Goal: Task Accomplishment & Management: Complete application form

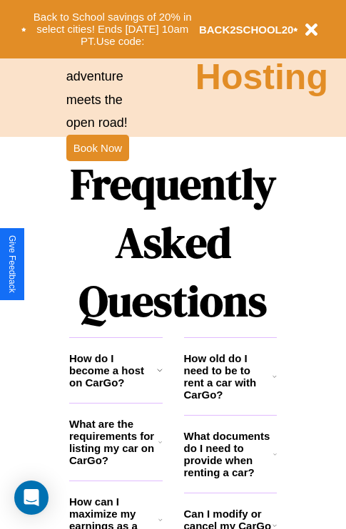
scroll to position [1728, 0]
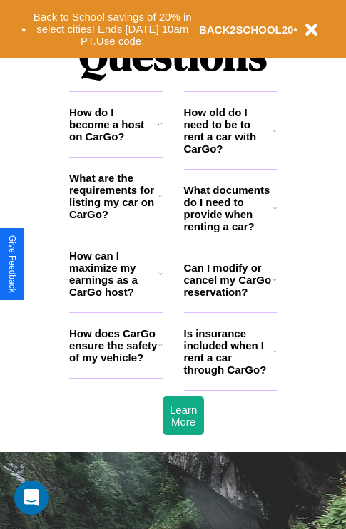
click at [116, 219] on h3 "What are the requirements for listing my car on CarGo?" at bounding box center [113, 196] width 89 height 49
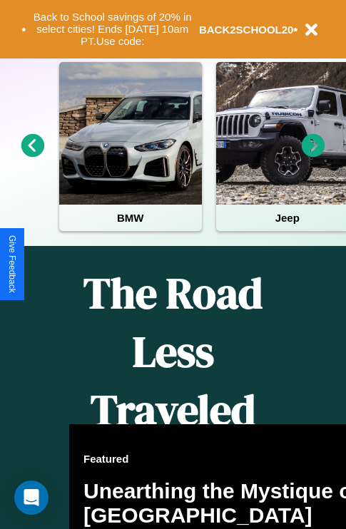
scroll to position [220, 0]
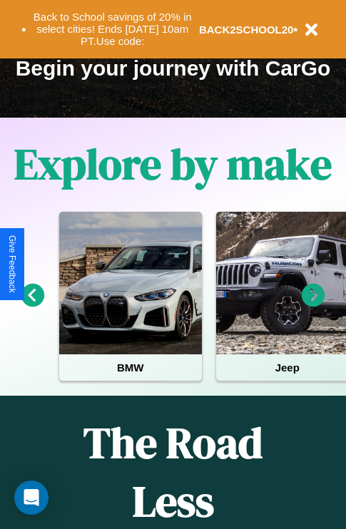
click at [313, 305] on icon at bounding box center [314, 296] width 24 height 24
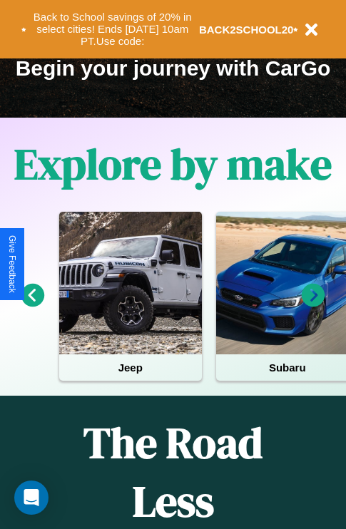
click at [32, 305] on icon at bounding box center [33, 296] width 24 height 24
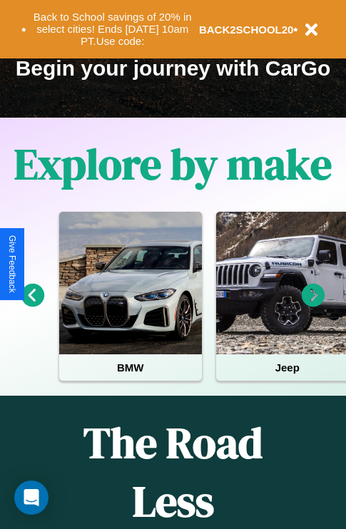
click at [313, 305] on icon at bounding box center [314, 296] width 24 height 24
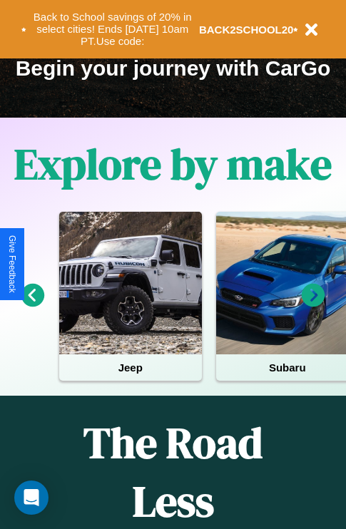
click at [32, 305] on icon at bounding box center [33, 296] width 24 height 24
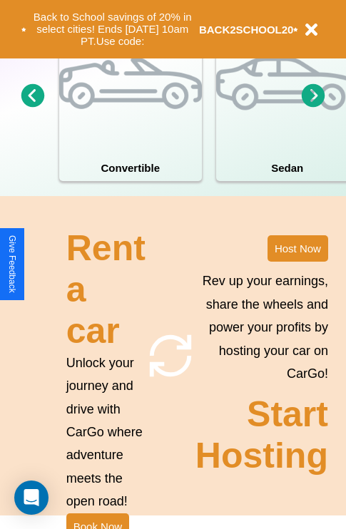
scroll to position [1111, 0]
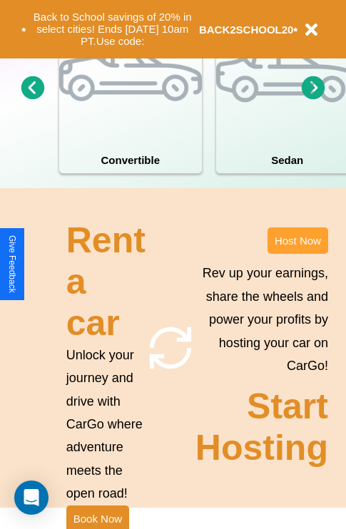
click at [297, 254] on button "Host Now" at bounding box center [297, 241] width 61 height 26
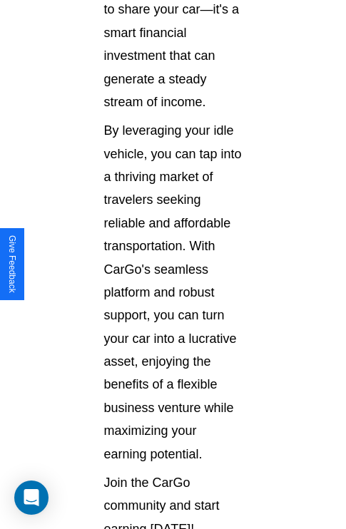
scroll to position [2322, 0]
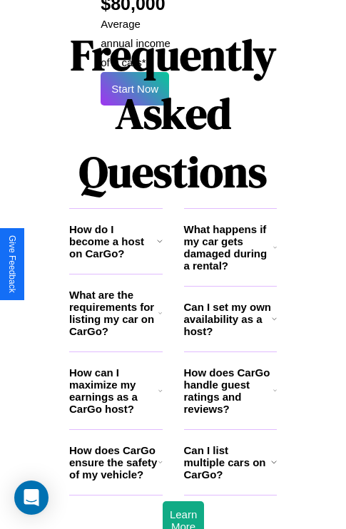
click at [273, 456] on icon at bounding box center [274, 461] width 6 height 11
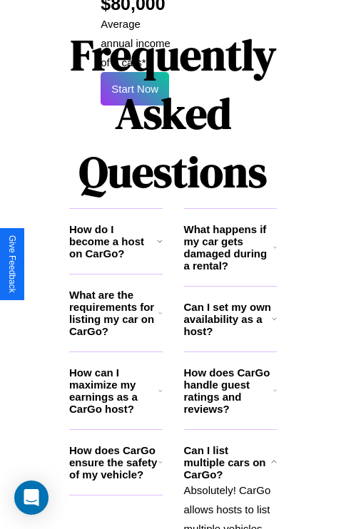
click at [159, 235] on icon at bounding box center [160, 240] width 6 height 11
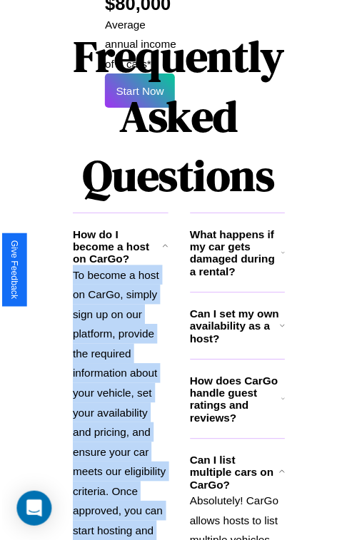
scroll to position [25, 0]
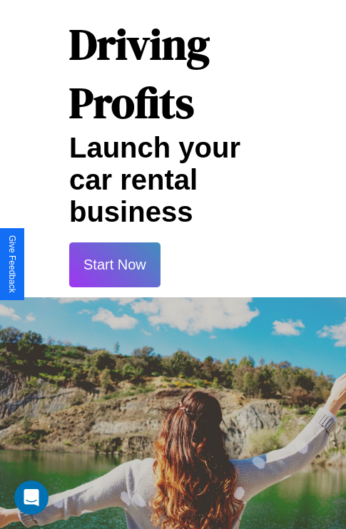
click at [114, 265] on button "Start Now" at bounding box center [114, 265] width 91 height 45
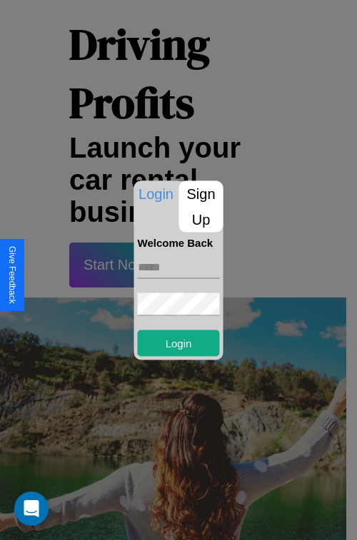
click at [200, 206] on p "Sign Up" at bounding box center [201, 205] width 44 height 51
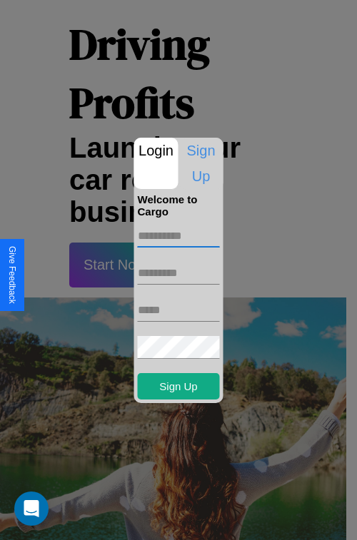
click at [178, 235] on input "text" at bounding box center [179, 236] width 82 height 23
type input "******"
click at [178, 272] on input "text" at bounding box center [179, 273] width 82 height 23
type input "*****"
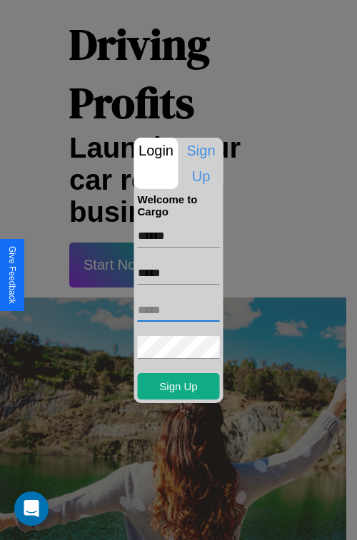
click at [178, 310] on input "text" at bounding box center [179, 310] width 82 height 23
type input "**********"
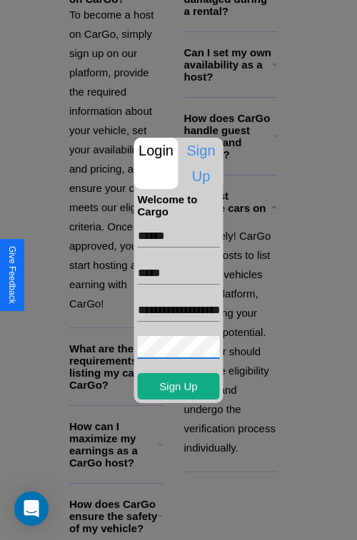
click at [183, 521] on div at bounding box center [178, 270] width 357 height 540
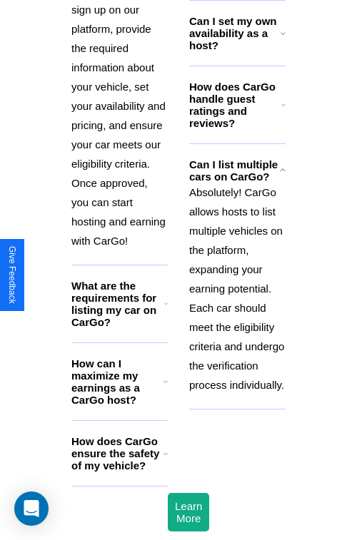
scroll to position [20, 0]
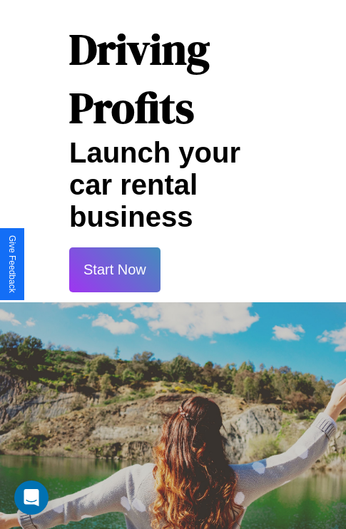
click at [114, 270] on button "Start Now" at bounding box center [114, 270] width 91 height 45
